Goal: Obtain resource: Download file/media

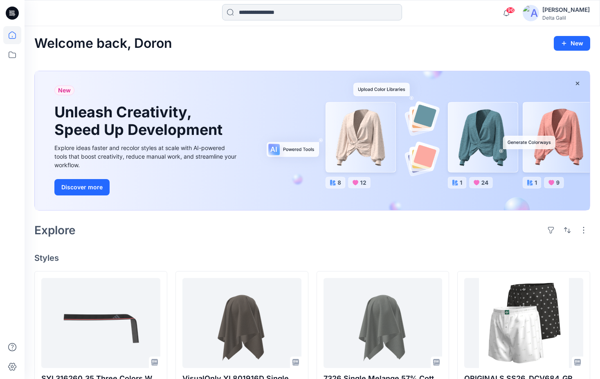
scroll to position [82, 0]
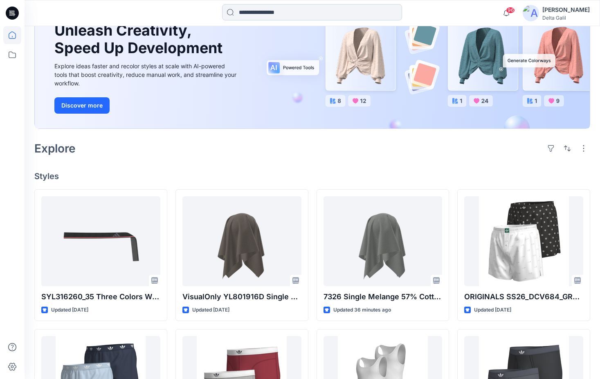
drag, startPoint x: 0, startPoint y: 0, endPoint x: 288, endPoint y: 15, distance: 288.4
click at [288, 16] on input at bounding box center [312, 12] width 180 height 16
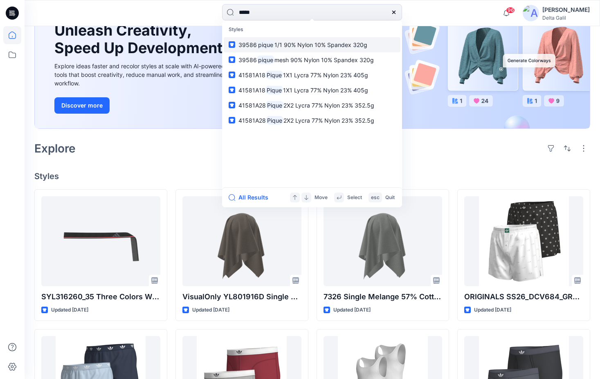
type input "*****"
click at [270, 47] on mark "pique" at bounding box center [266, 44] width 18 height 9
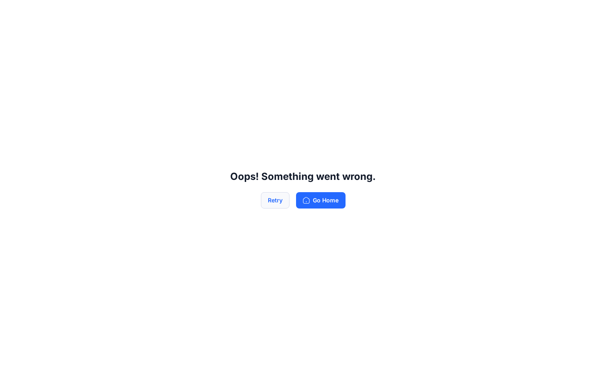
click at [272, 198] on button "Retry" at bounding box center [275, 200] width 29 height 16
click at [271, 202] on button "Retry" at bounding box center [275, 200] width 29 height 16
click at [341, 203] on button "Go Home" at bounding box center [321, 200] width 50 height 16
click at [328, 199] on button "Go Home" at bounding box center [321, 200] width 50 height 16
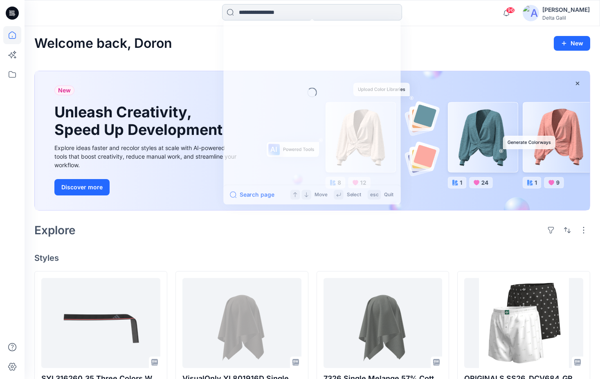
click at [289, 6] on input at bounding box center [312, 12] width 180 height 16
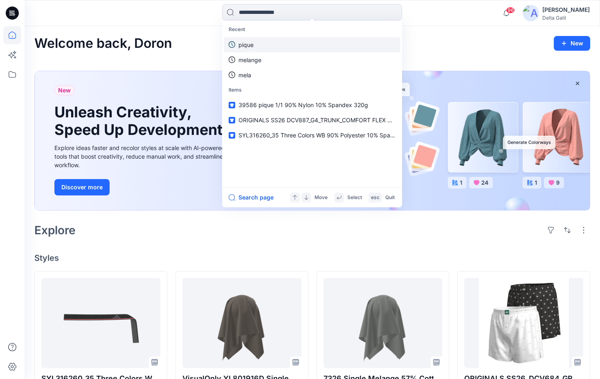
click at [269, 42] on link "pique" at bounding box center [312, 44] width 177 height 15
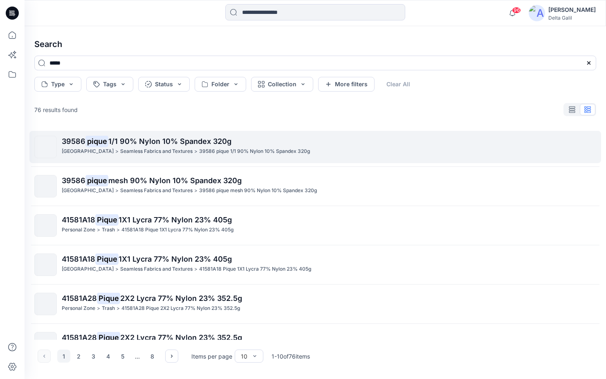
click at [92, 140] on mark "pique" at bounding box center [97, 140] width 23 height 11
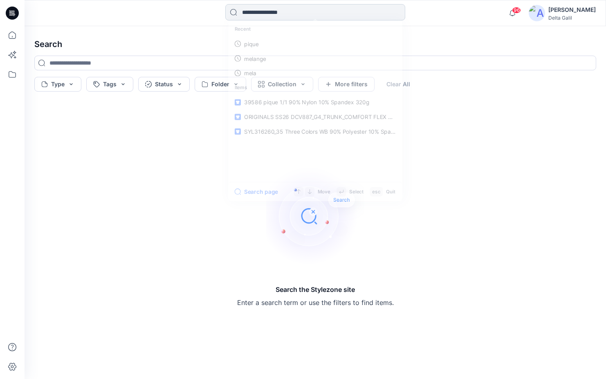
click at [310, 14] on input at bounding box center [315, 12] width 180 height 16
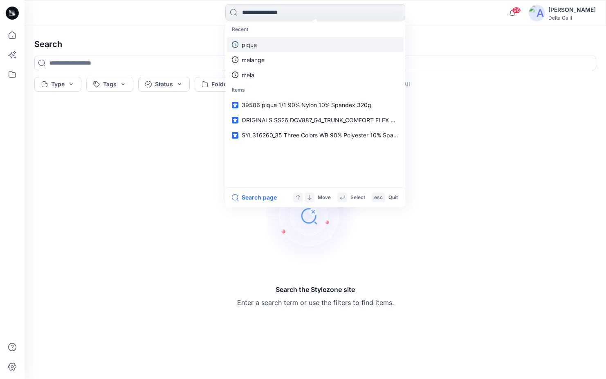
click at [272, 44] on link "pique" at bounding box center [315, 44] width 177 height 15
type input "*****"
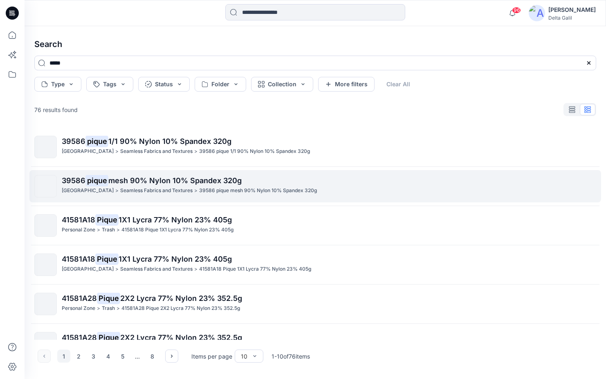
click at [123, 186] on p "39586 pique mesh 90% Nylon 10% Spandex 320g" at bounding box center [329, 180] width 534 height 11
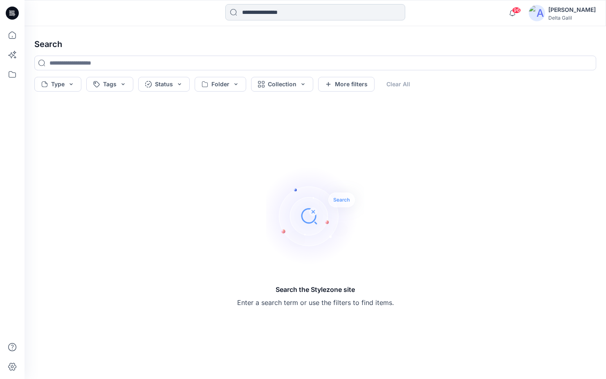
click at [299, 14] on input at bounding box center [315, 12] width 180 height 16
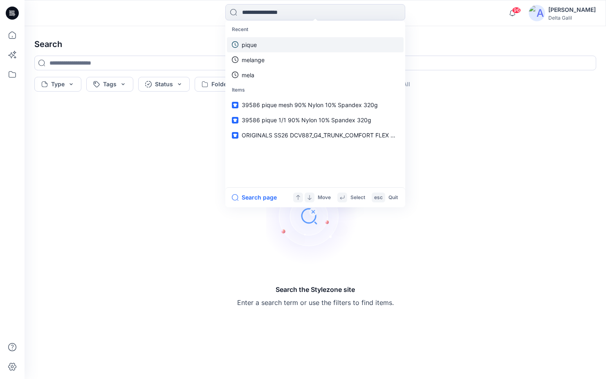
click at [254, 49] on p "pique" at bounding box center [249, 45] width 15 height 9
type input "*****"
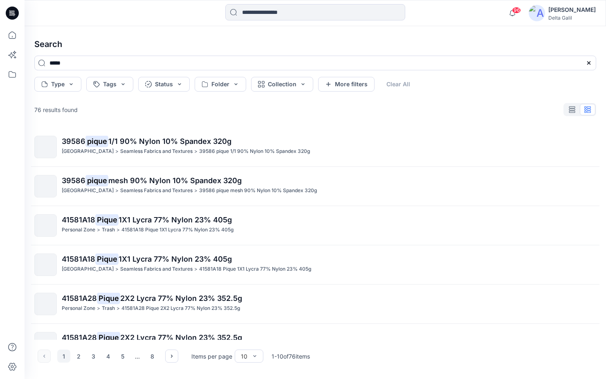
click at [136, 260] on span "1X1 Lycra 77% Nylon 23% 405g" at bounding box center [175, 259] width 113 height 9
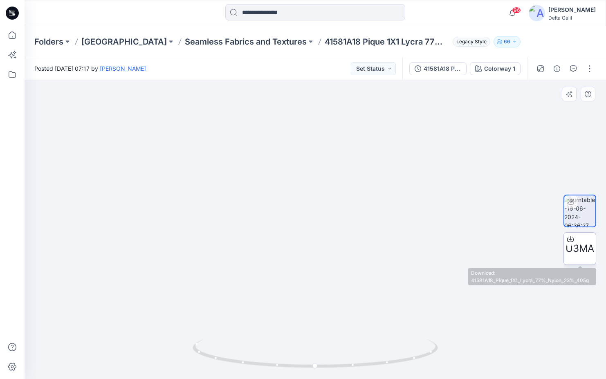
click at [589, 251] on span "U3MA" at bounding box center [580, 248] width 29 height 15
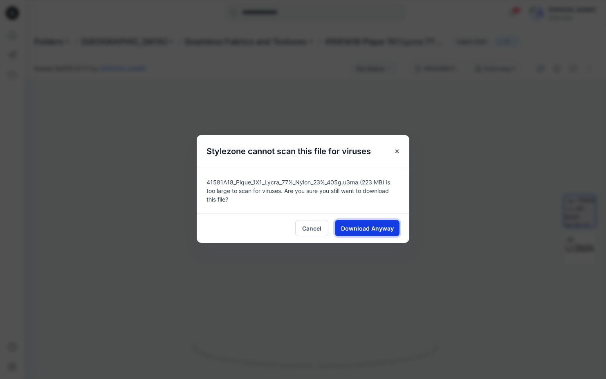
click at [364, 227] on span "Download Anyway" at bounding box center [367, 228] width 53 height 9
